Goal: Information Seeking & Learning: Understand process/instructions

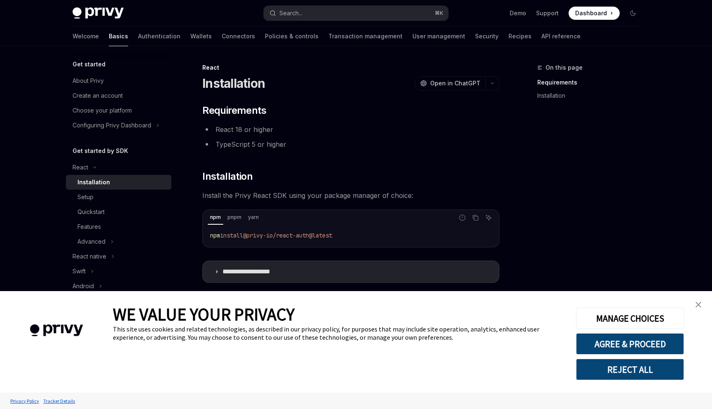
type textarea "*"
click at [370, 235] on code "npm install @privy-io/react-auth@latest" at bounding box center [351, 235] width 282 height 10
drag, startPoint x: 370, startPoint y: 235, endPoint x: 192, endPoint y: 235, distance: 178.1
click at [192, 235] on div "**********" at bounding box center [273, 239] width 455 height 353
copy span "npm install @privy-io/react-auth@latest"
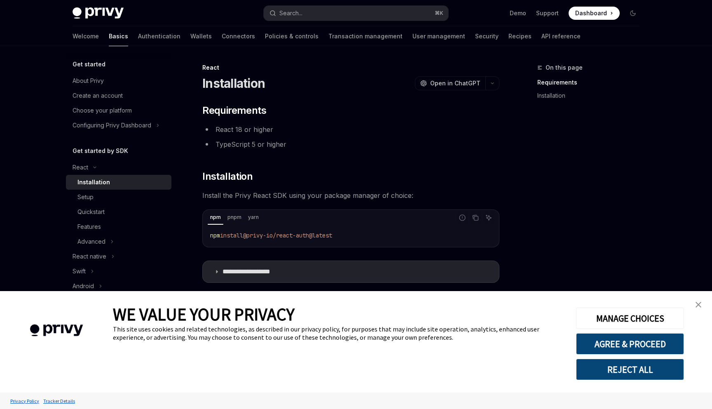
scroll to position [7, 0]
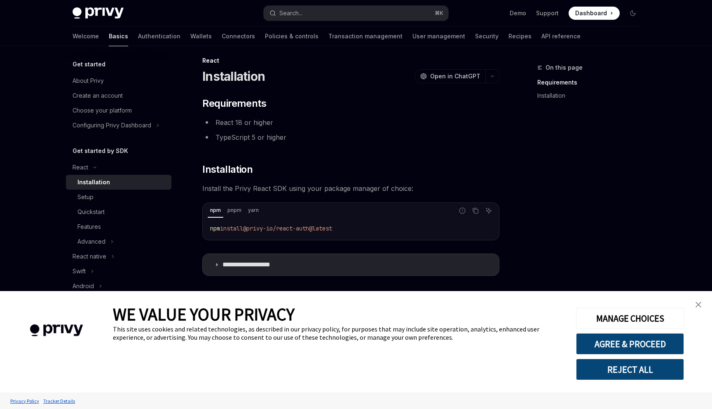
click at [637, 377] on button "REJECT ALL" at bounding box center [630, 369] width 108 height 21
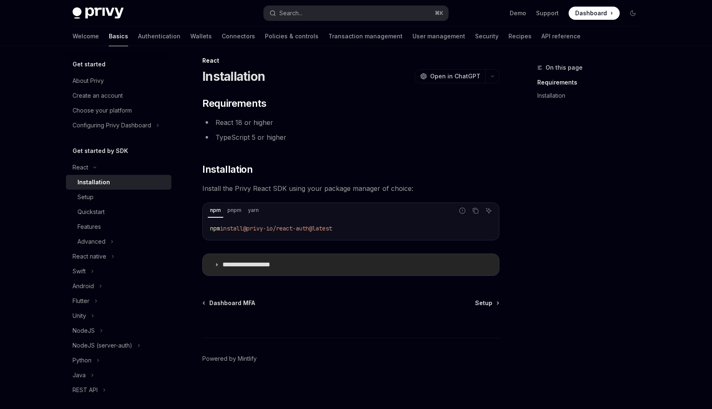
click at [232, 265] on p "**********" at bounding box center [257, 265] width 68 height 8
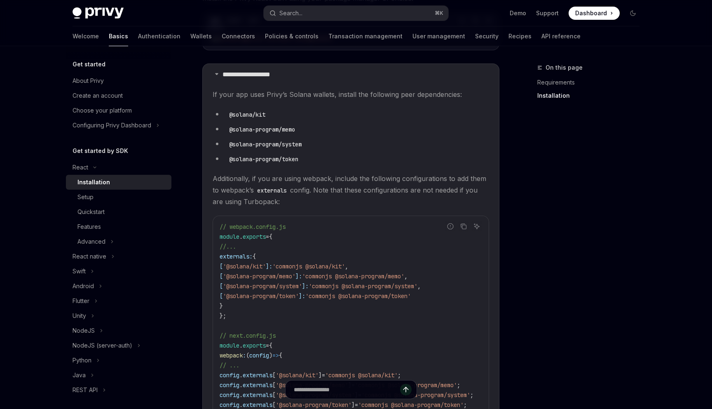
scroll to position [225, 0]
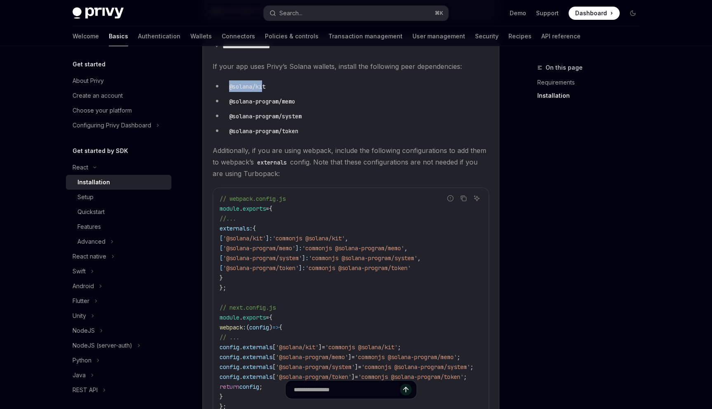
drag, startPoint x: 265, startPoint y: 87, endPoint x: 228, endPoint y: 87, distance: 37.5
click at [228, 87] on code "@solana/kit" at bounding box center [247, 86] width 43 height 9
copy code "@solana/ki"
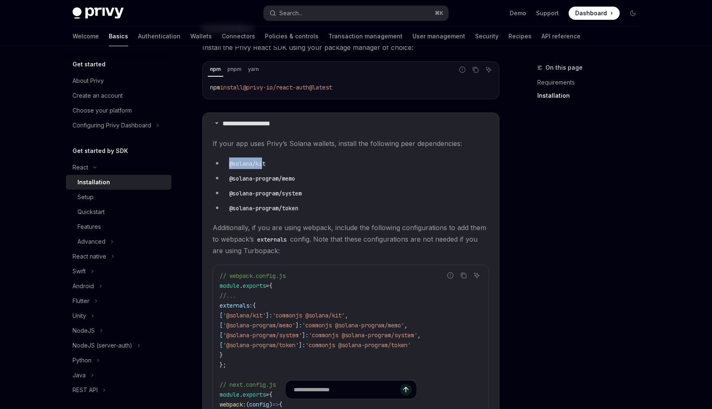
scroll to position [150, 0]
click at [281, 203] on code "@solana-program/token" at bounding box center [264, 206] width 76 height 9
click at [293, 179] on code "@solana-program/memo" at bounding box center [262, 176] width 73 height 9
copy code "@solana-program/memo"
drag, startPoint x: 297, startPoint y: 177, endPoint x: 229, endPoint y: 179, distance: 68.0
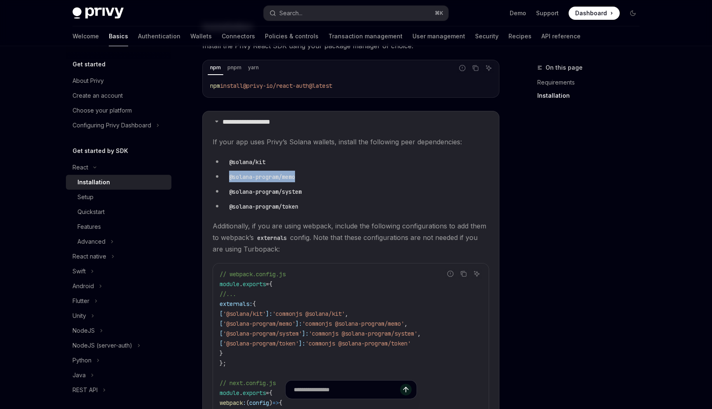
click at [229, 179] on code "@solana-program/memo" at bounding box center [262, 176] width 73 height 9
copy code "@solana-program/system"
drag, startPoint x: 306, startPoint y: 193, endPoint x: 230, endPoint y: 195, distance: 76.3
click at [230, 195] on code "@solana-program/system" at bounding box center [265, 191] width 79 height 9
copy code "@solana-program/token"
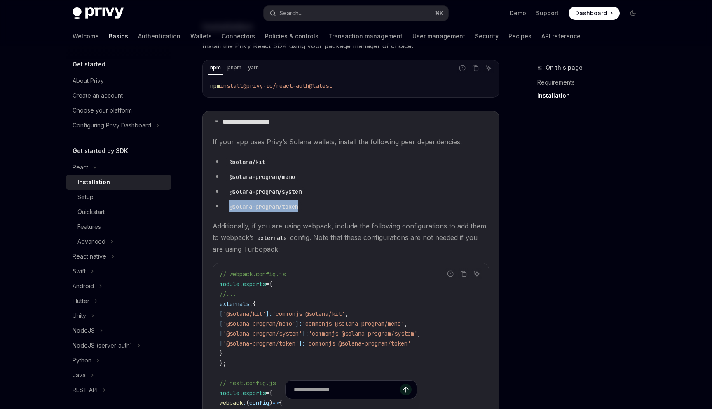
drag, startPoint x: 304, startPoint y: 207, endPoint x: 230, endPoint y: 207, distance: 73.8
click at [230, 207] on code "@solana-program/token" at bounding box center [264, 206] width 76 height 9
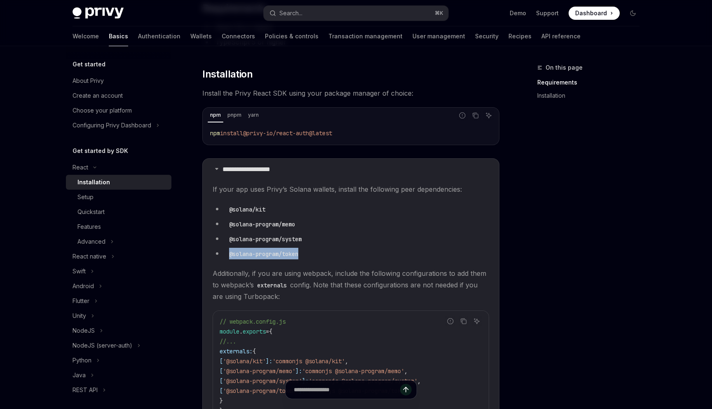
scroll to position [85, 0]
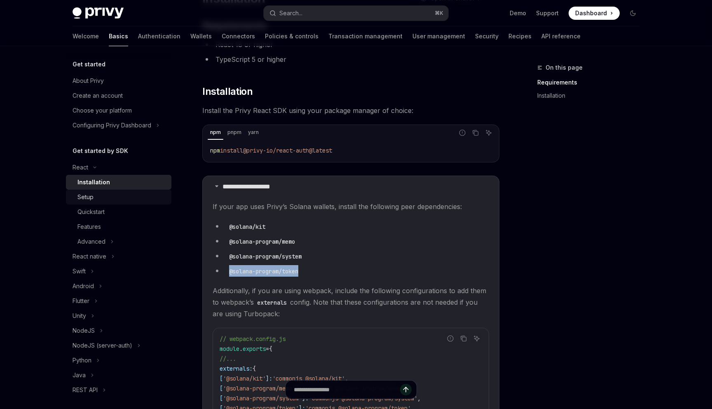
click at [92, 197] on div "Setup" at bounding box center [86, 197] width 16 height 10
type textarea "*"
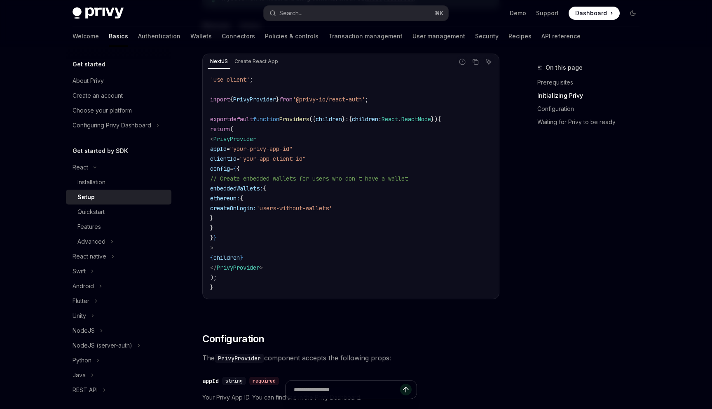
scroll to position [281, 0]
click at [294, 196] on code "'use client' ; import { PrivyProvider } from '@privy-io/react-auth' ; export de…" at bounding box center [351, 182] width 282 height 218
drag, startPoint x: 241, startPoint y: 280, endPoint x: 214, endPoint y: 121, distance: 161.4
click at [214, 121] on code "'use client' ; import { PrivyProvider } from '@privy-io/react-auth' ; export de…" at bounding box center [351, 182] width 282 height 218
click at [211, 120] on span "export" at bounding box center [220, 117] width 20 height 7
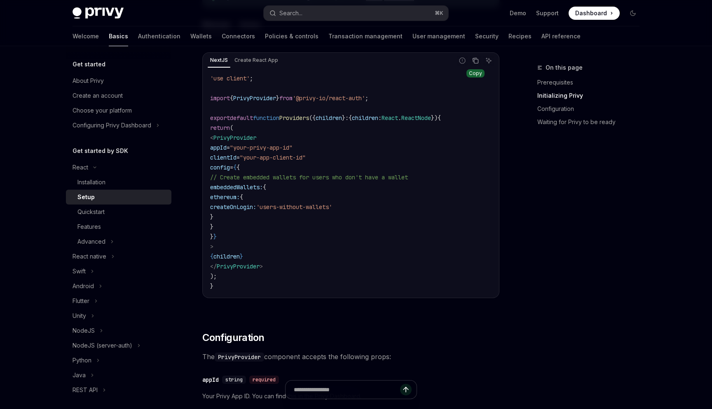
click at [476, 57] on icon "Copy the contents from the code block" at bounding box center [475, 60] width 7 height 7
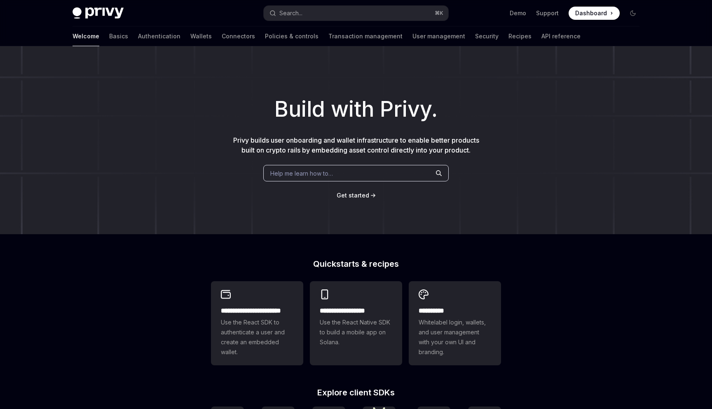
click at [578, 7] on span at bounding box center [594, 13] width 51 height 13
